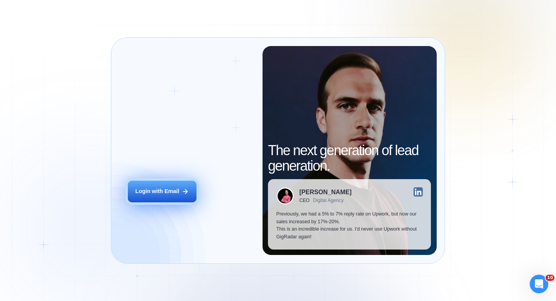
click at [154, 194] on div "Login with Email" at bounding box center [157, 191] width 44 height 8
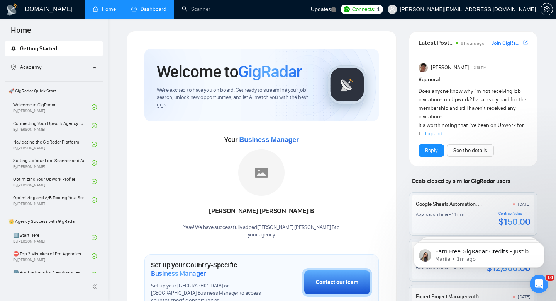
click at [143, 6] on link "Dashboard" at bounding box center [148, 9] width 35 height 7
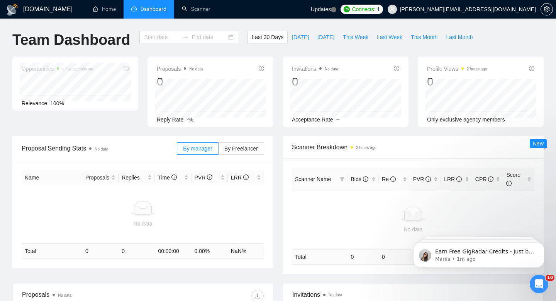
type input "[DATE]"
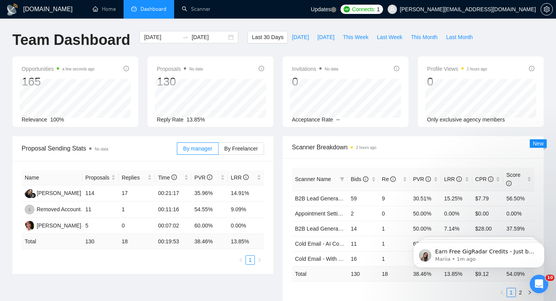
click at [276, 50] on div "Last 30 Days [DATE] [DATE] This Week Last Week This Month Last Month" at bounding box center [362, 44] width 239 height 26
click at [542, 242] on icon "Dismiss notification" at bounding box center [543, 244] width 4 height 4
click at [542, 243] on icon "Dismiss notification" at bounding box center [542, 244] width 3 height 3
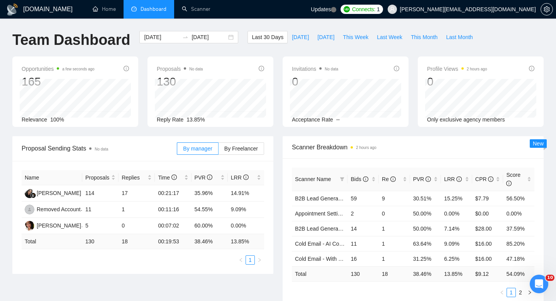
click at [274, 151] on div "Proposal Sending Stats No data By manager By Freelancer Name Proposals Replies …" at bounding box center [143, 205] width 270 height 138
click at [387, 181] on span "Re" at bounding box center [389, 179] width 14 height 6
